Goal: Information Seeking & Learning: Understand process/instructions

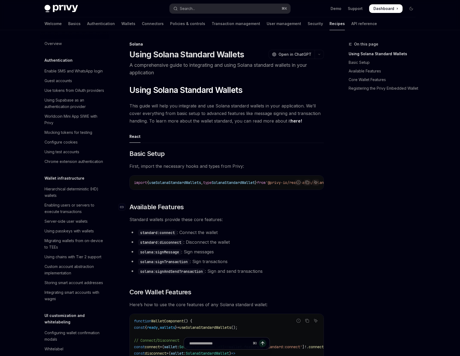
scroll to position [682, 0]
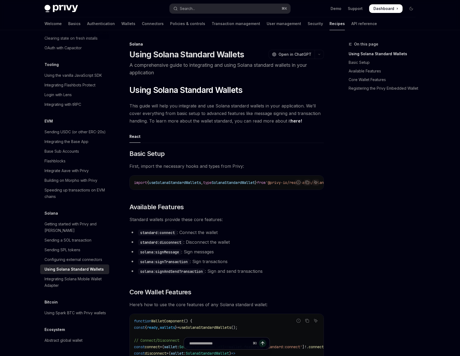
type textarea "*"
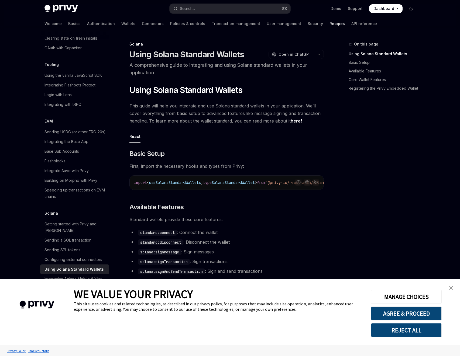
click at [180, 182] on span "useSolanaStandardWallets" at bounding box center [175, 182] width 52 height 5
copy span "useSolanaStandardWallets"
click at [224, 9] on button "Search... ⌘ K" at bounding box center [230, 9] width 121 height 10
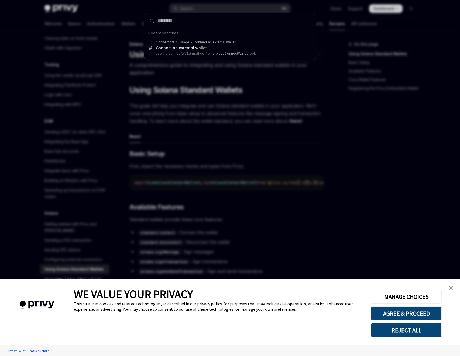
type input "**********"
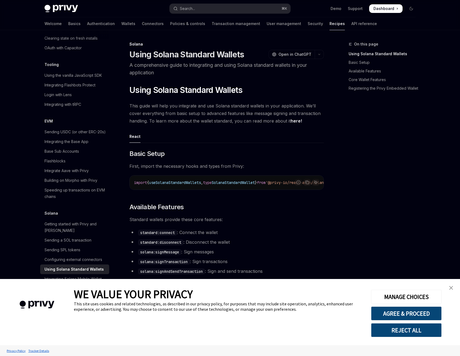
type textarea "*"
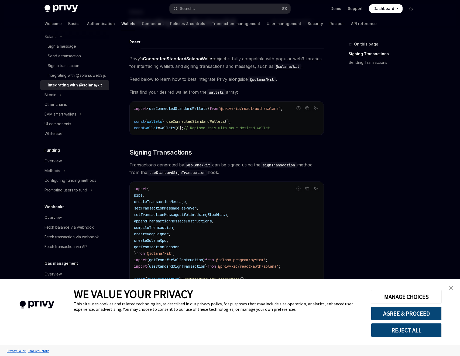
scroll to position [162, 0]
click at [218, 109] on span "from" at bounding box center [214, 108] width 9 height 5
drag, startPoint x: 232, startPoint y: 109, endPoint x: 293, endPoint y: 109, distance: 60.4
click at [281, 109] on span "'@privy-io/react-auth/solana'" at bounding box center [249, 108] width 63 height 5
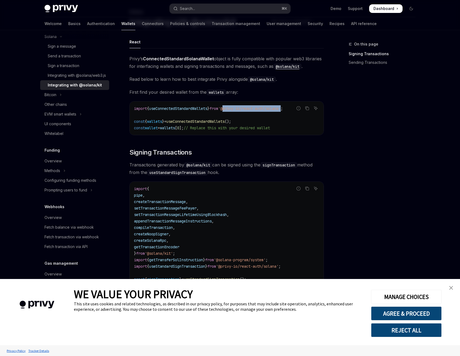
copy span "@privy-io/react-auth/solana"
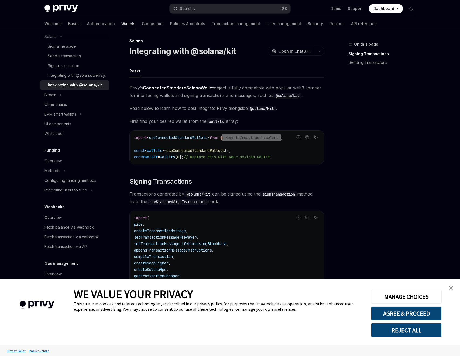
scroll to position [0, 0]
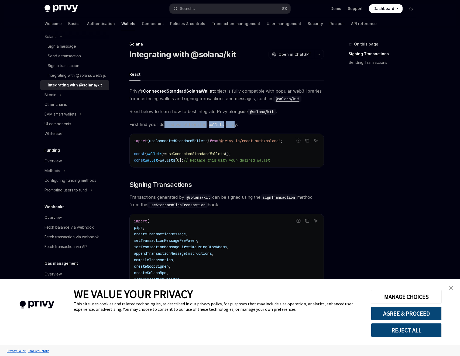
drag, startPoint x: 164, startPoint y: 124, endPoint x: 234, endPoint y: 124, distance: 70.1
click at [234, 124] on span "First find your desired wallet from the wallets array:" at bounding box center [226, 125] width 194 height 8
click at [255, 124] on span "First find your desired wallet from the wallets array:" at bounding box center [226, 125] width 194 height 8
click at [149, 139] on span "{" at bounding box center [148, 141] width 2 height 5
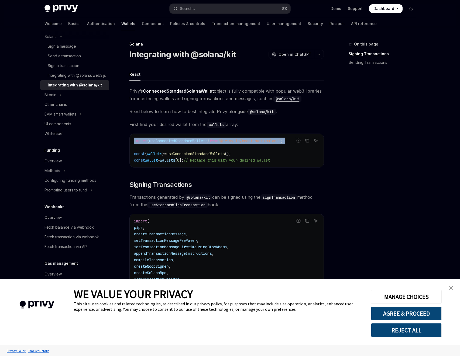
click at [149, 139] on span "{" at bounding box center [148, 141] width 2 height 5
copy code "import { useConnectedStandardWallets } from '@privy-io/react-auth/solana' ;"
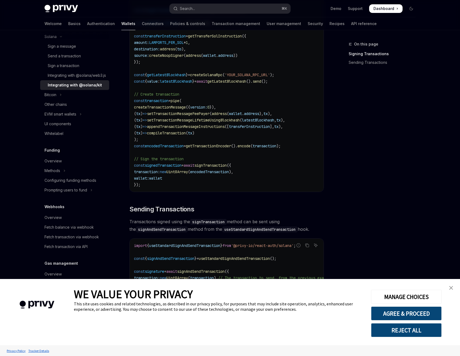
scroll to position [308, 0]
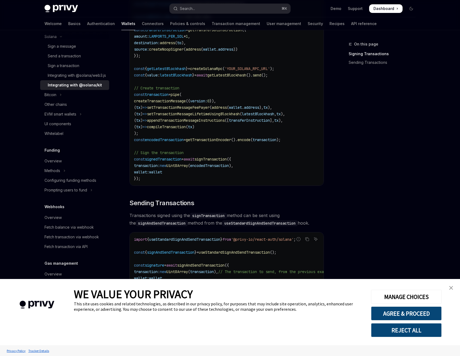
click at [379, 331] on button "REJECT ALL" at bounding box center [406, 331] width 71 height 14
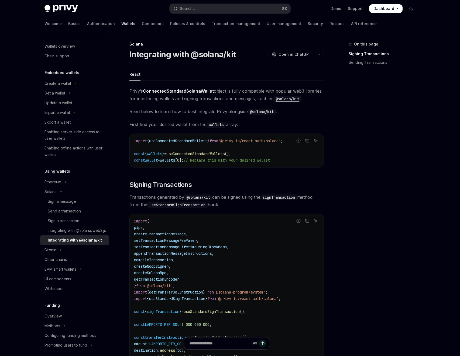
click at [168, 90] on strong "ConnectedStandardSolanaWallet" at bounding box center [178, 90] width 71 height 5
click at [228, 114] on span "Read below to learn how to best integrate Privy alongside @solana/kit ." at bounding box center [226, 112] width 194 height 8
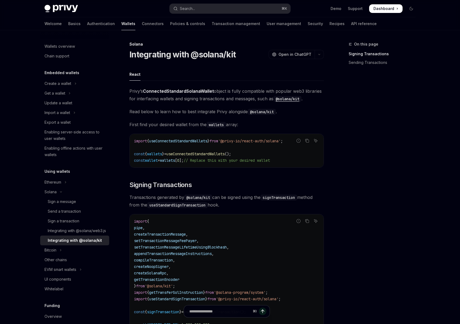
type textarea "*"
